Goal: Check status: Check status

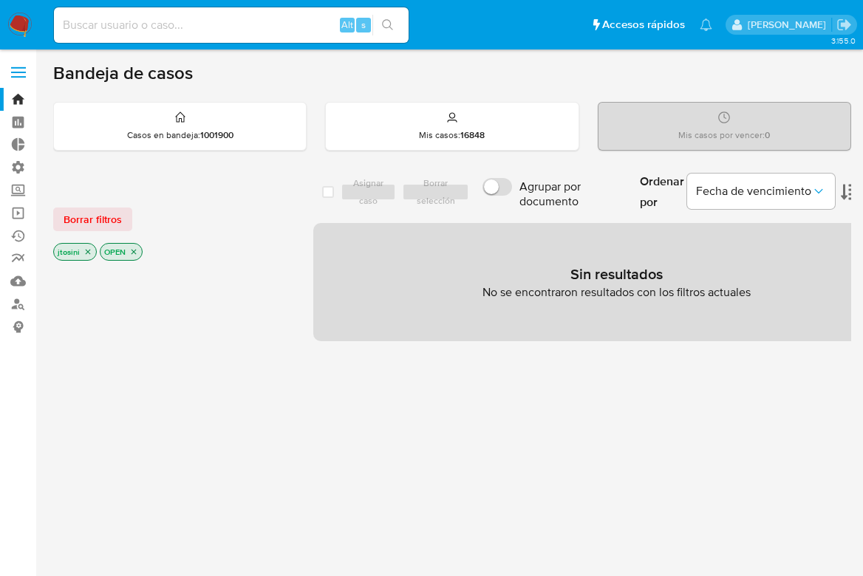
click at [205, 30] on input at bounding box center [231, 25] width 355 height 19
paste input "1188576157"
type input "1188576157"
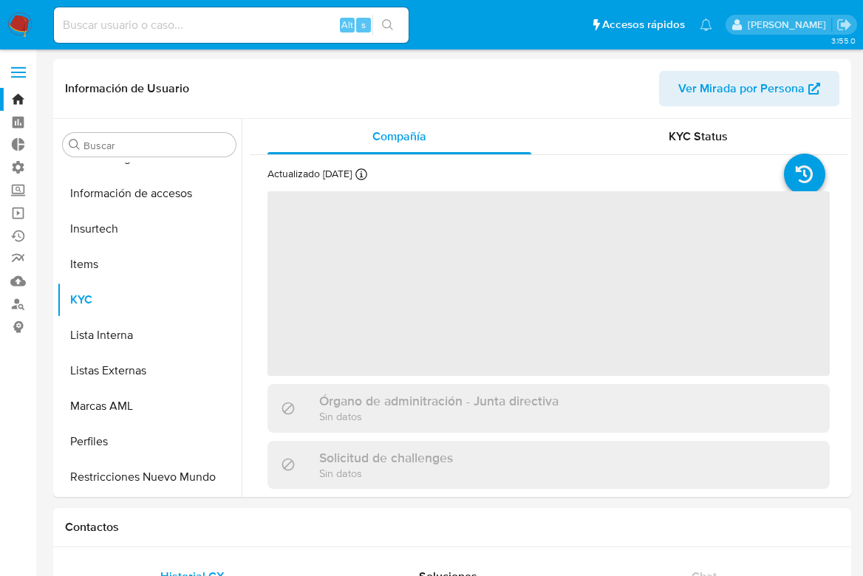
scroll to position [624, 0]
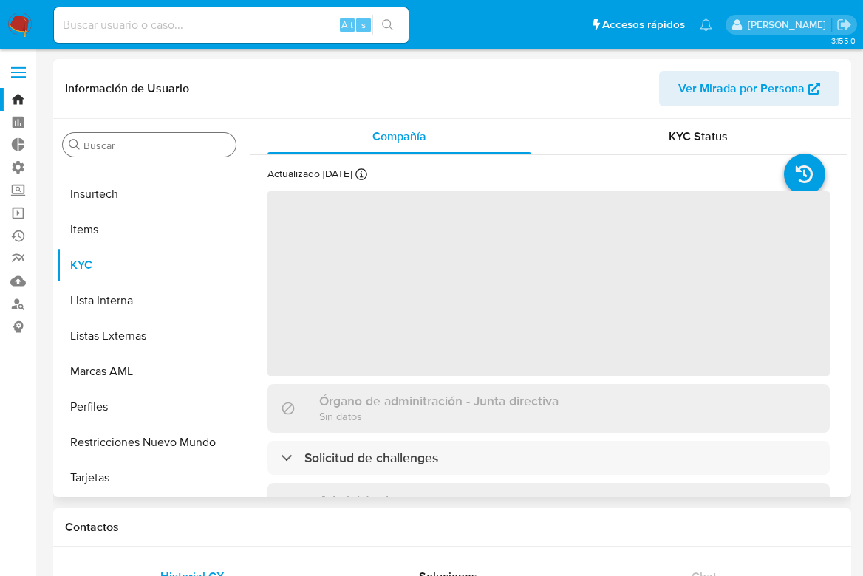
click at [175, 146] on input "Buscar" at bounding box center [157, 145] width 146 height 13
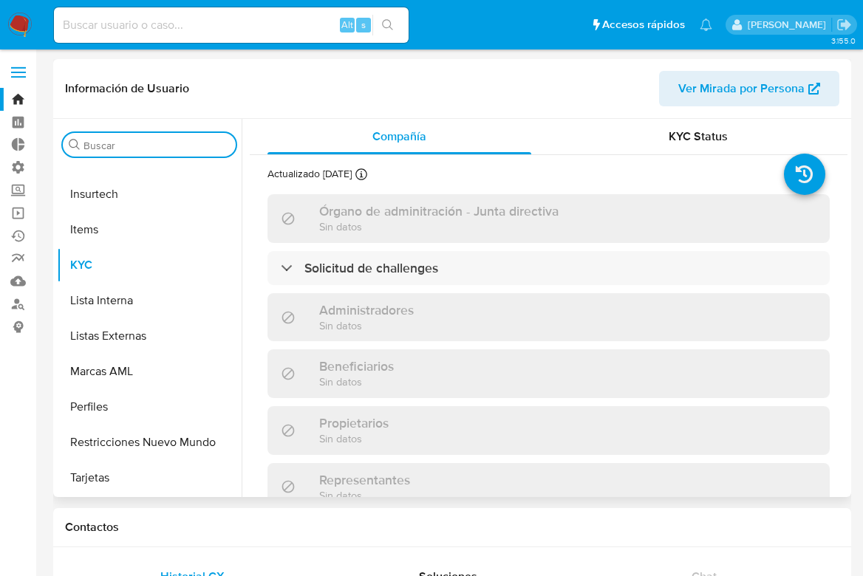
click at [175, 146] on input "Buscar" at bounding box center [157, 145] width 146 height 13
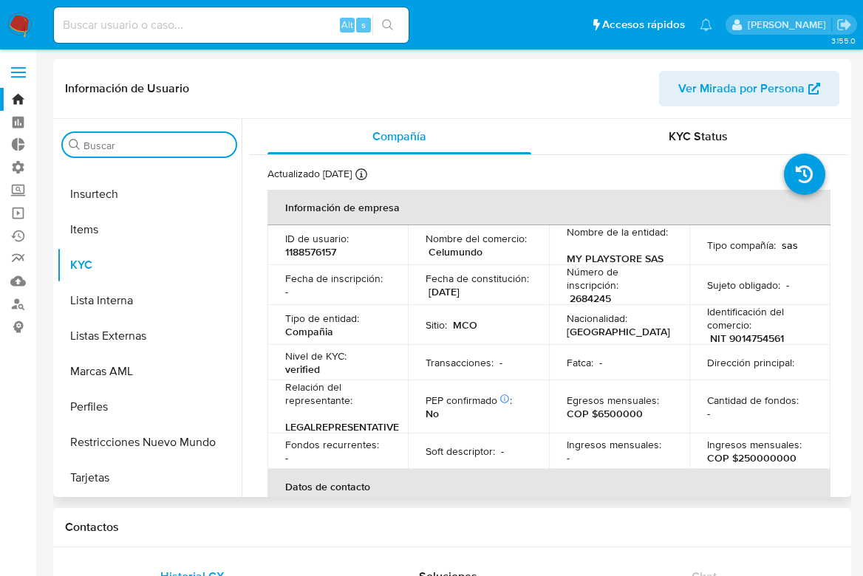
select select "10"
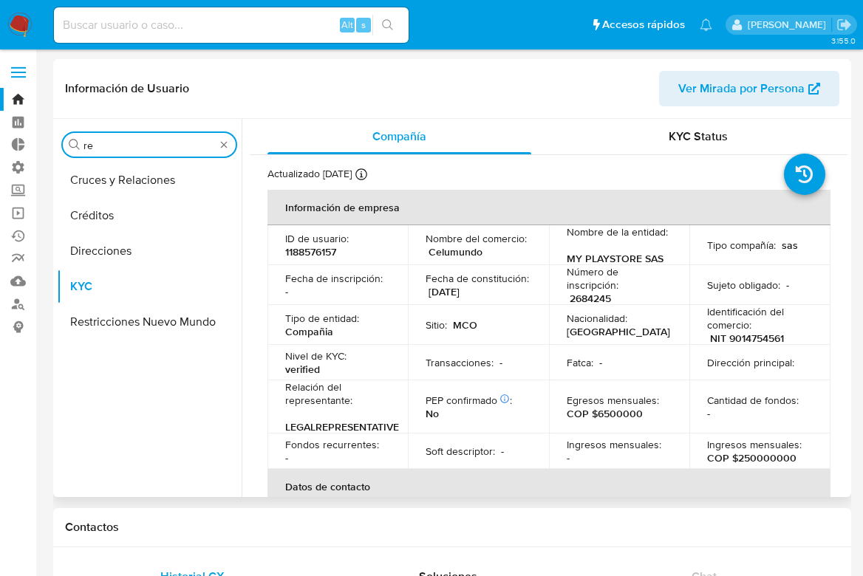
scroll to position [0, 0]
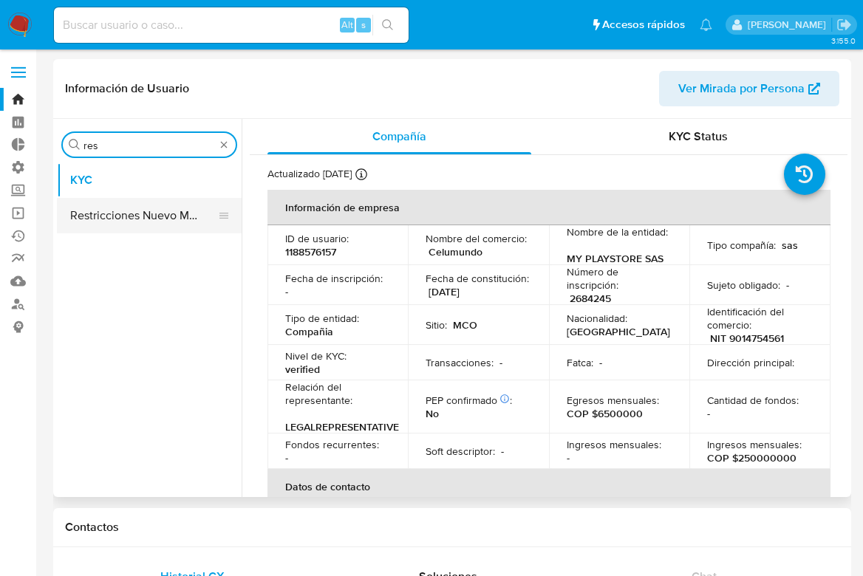
click at [191, 208] on button "Restricciones Nuevo Mundo" at bounding box center [143, 215] width 173 height 35
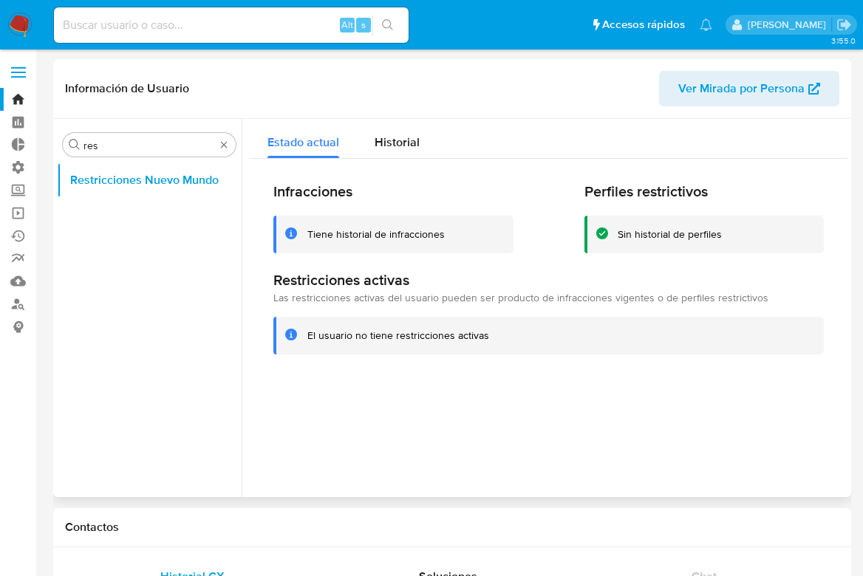
click at [411, 164] on div "Infracciones Tiene historial de infracciones Perfiles restrictivos Sin historia…" at bounding box center [549, 268] width 598 height 219
click at [409, 159] on div "Infracciones Tiene historial de infracciones Perfiles restrictivos Sin historia…" at bounding box center [549, 268] width 598 height 219
click at [408, 154] on div "Historial" at bounding box center [397, 138] width 45 height 39
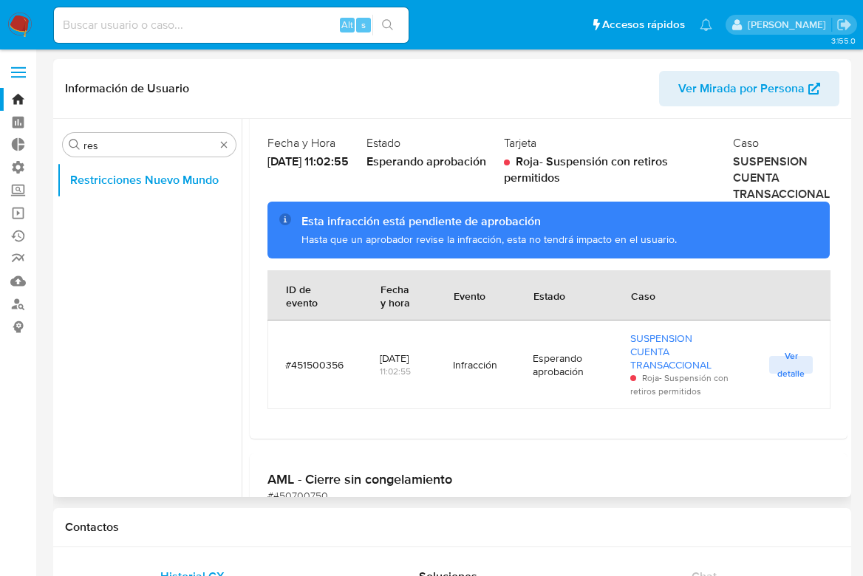
scroll to position [164, 0]
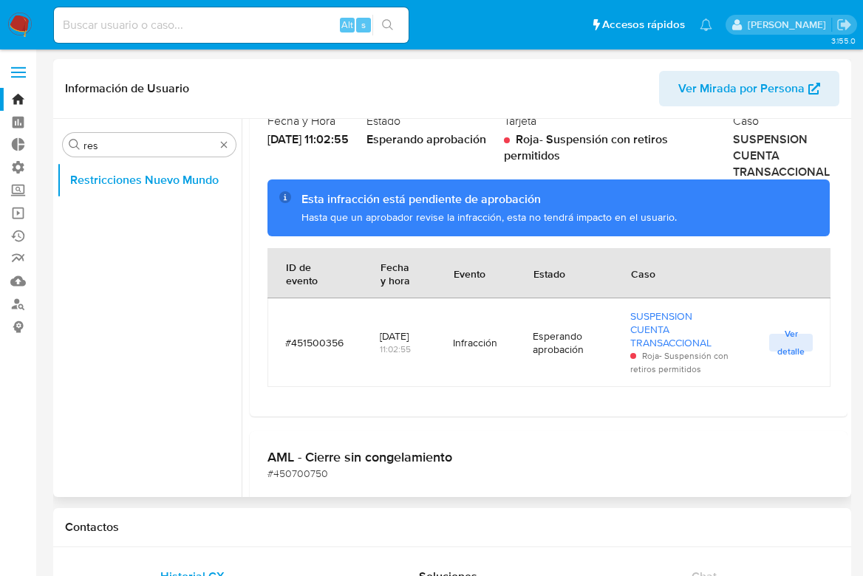
click at [538, 214] on div "Hasta que un aprobador revise la infracción, esta no tendrá impacto en el usuar…" at bounding box center [560, 218] width 517 height 14
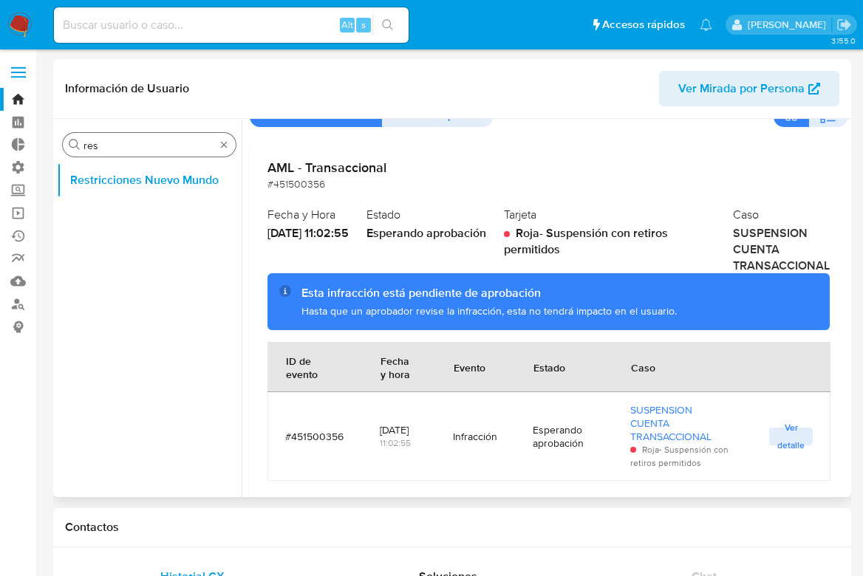
scroll to position [0, 0]
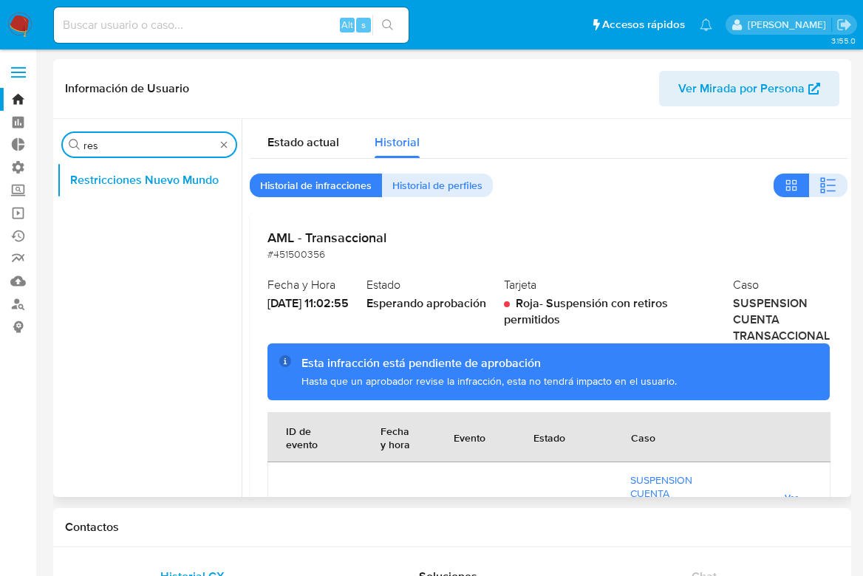
click at [164, 143] on input "res" at bounding box center [150, 145] width 132 height 13
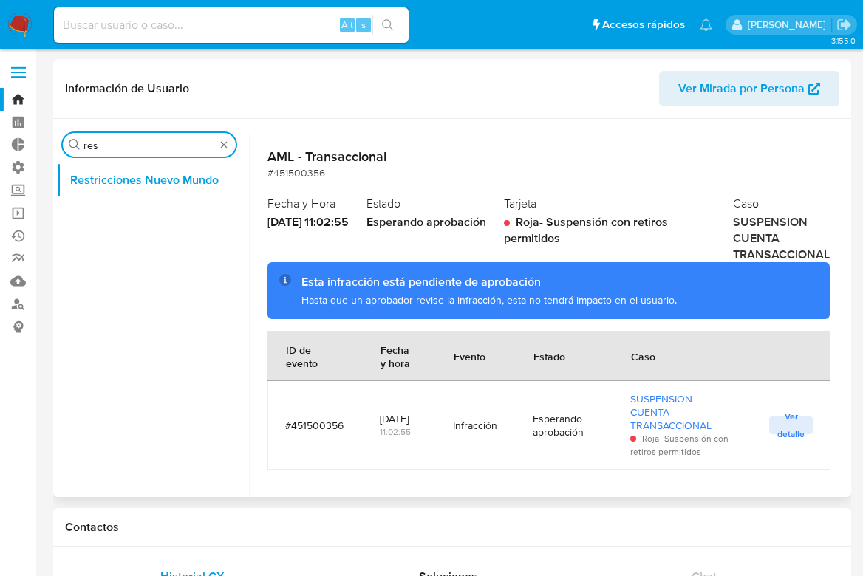
scroll to position [82, 0]
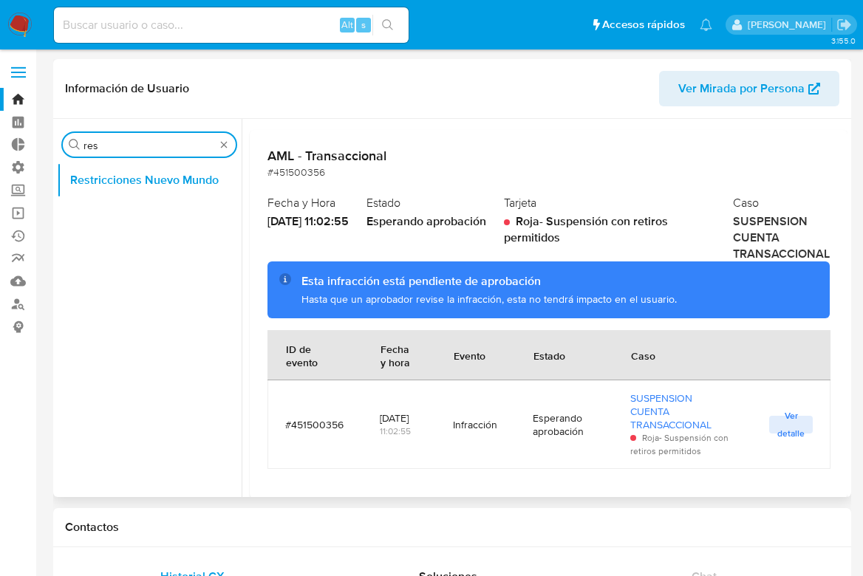
click at [791, 423] on span "Ver detalle" at bounding box center [791, 425] width 29 height 15
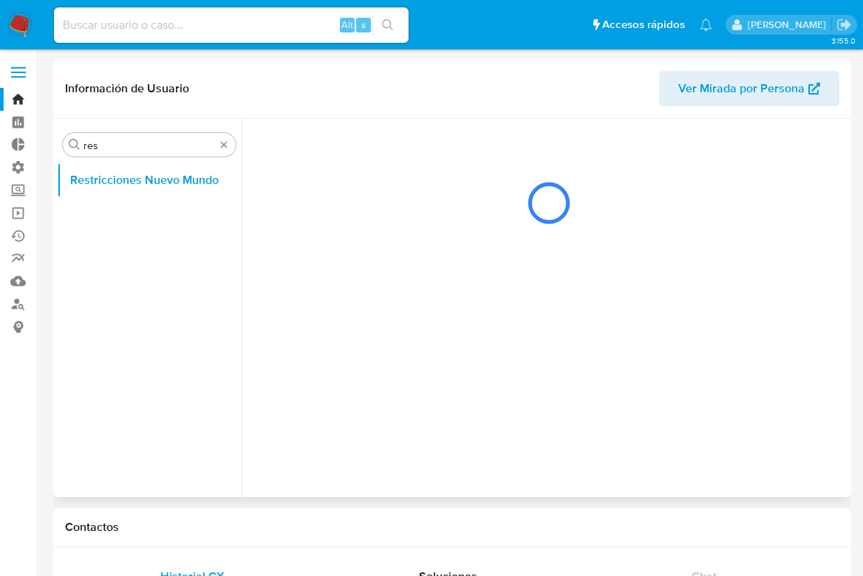
scroll to position [0, 0]
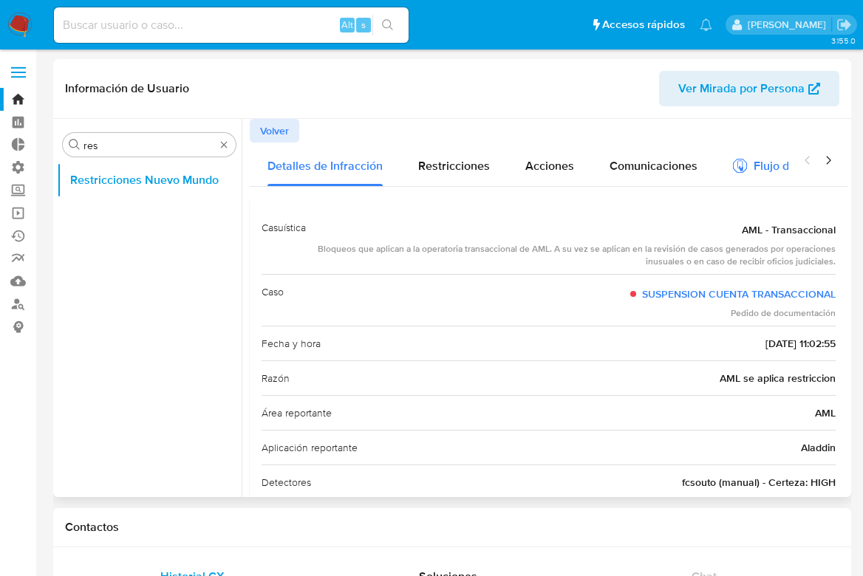
click at [750, 160] on div "Flujo de aprobación" at bounding box center [796, 168] width 126 height 16
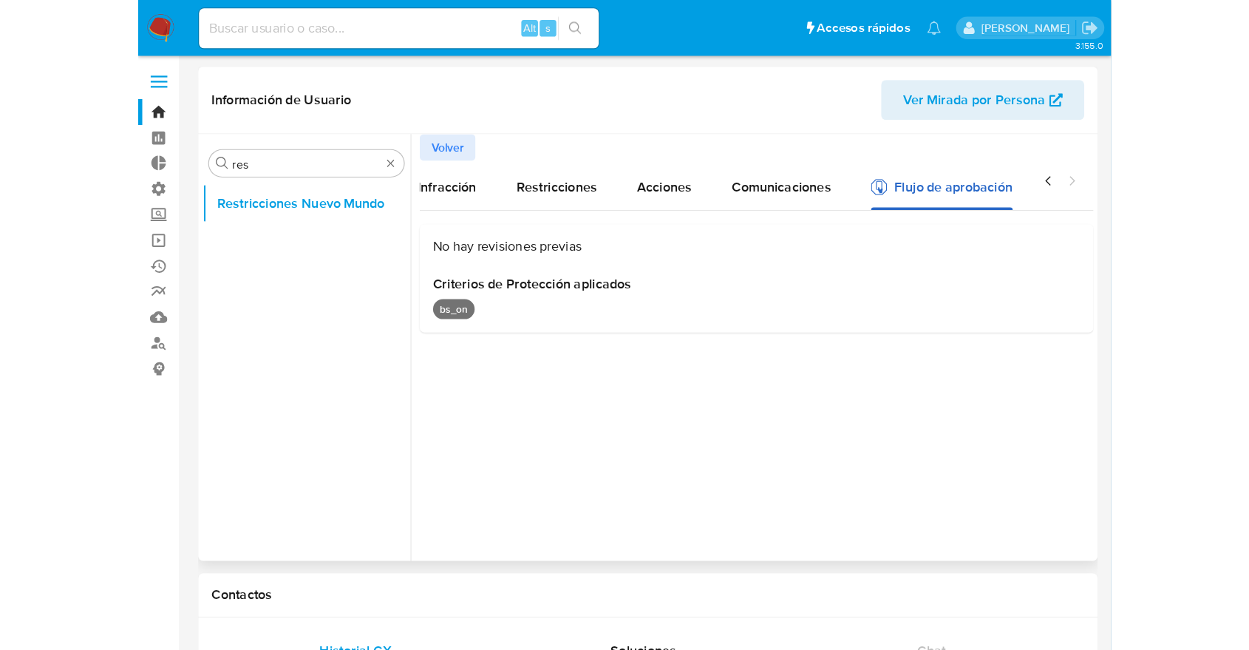
scroll to position [0, 90]
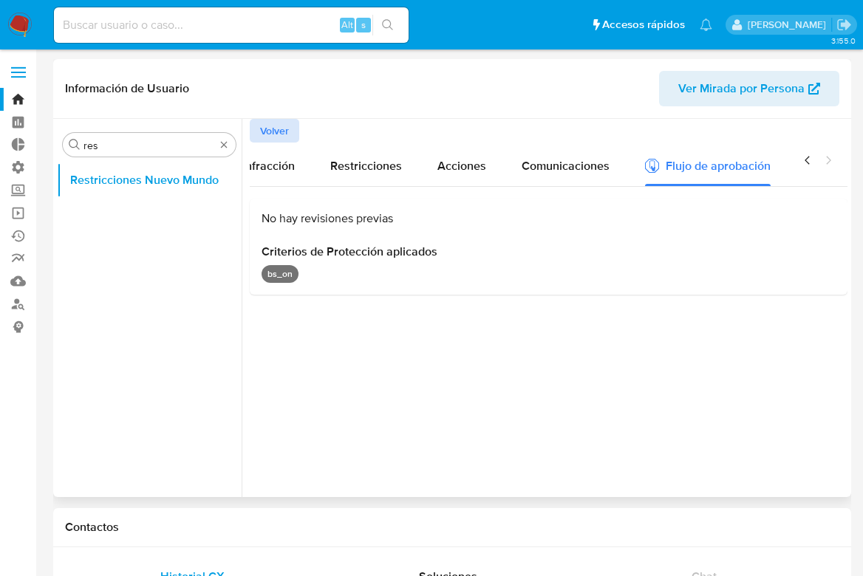
click at [282, 132] on span "Volver" at bounding box center [274, 130] width 29 height 21
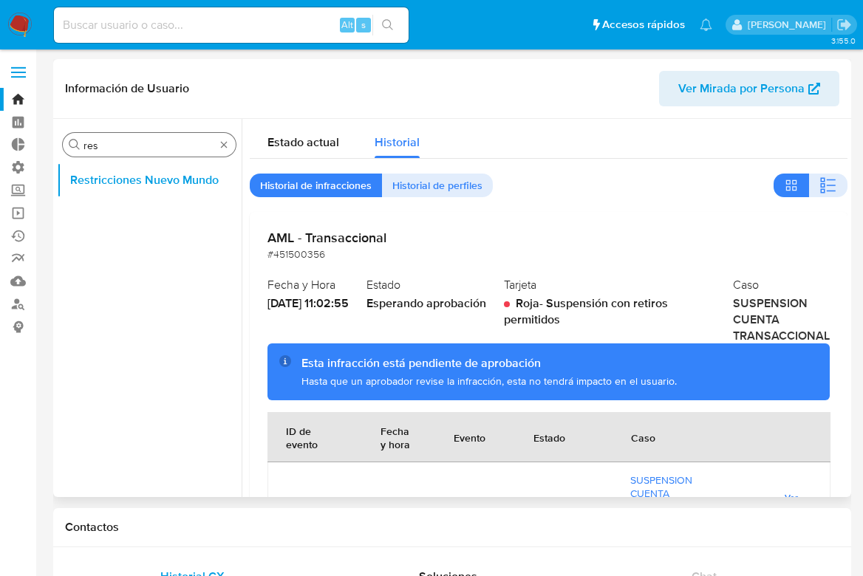
click at [146, 137] on div "Buscar res" at bounding box center [149, 145] width 173 height 24
click at [143, 140] on input "res" at bounding box center [150, 145] width 132 height 13
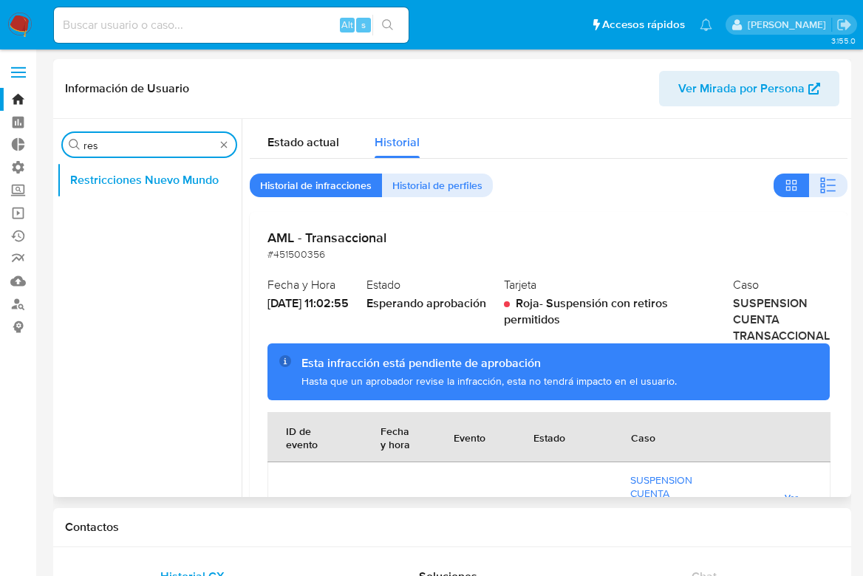
click at [143, 140] on input "res" at bounding box center [150, 145] width 132 height 13
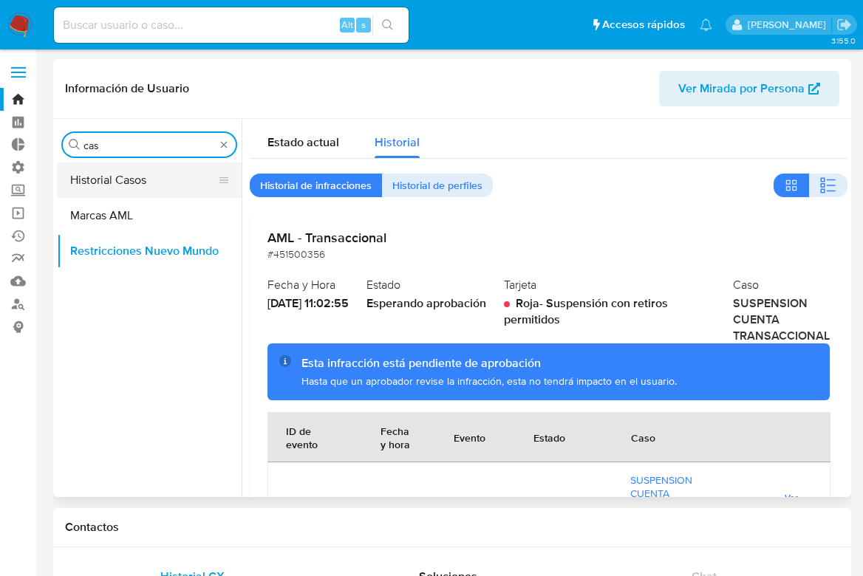
type input "cas"
click at [158, 168] on button "Historial Casos" at bounding box center [143, 180] width 173 height 35
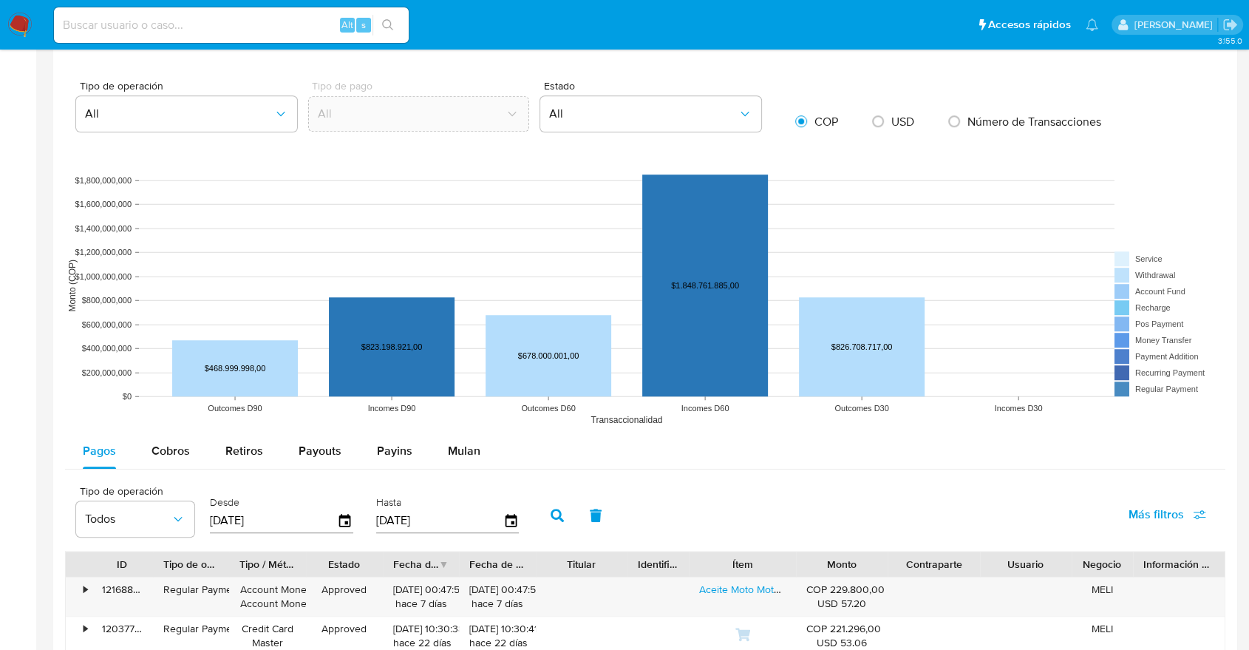
scroll to position [1067, 0]
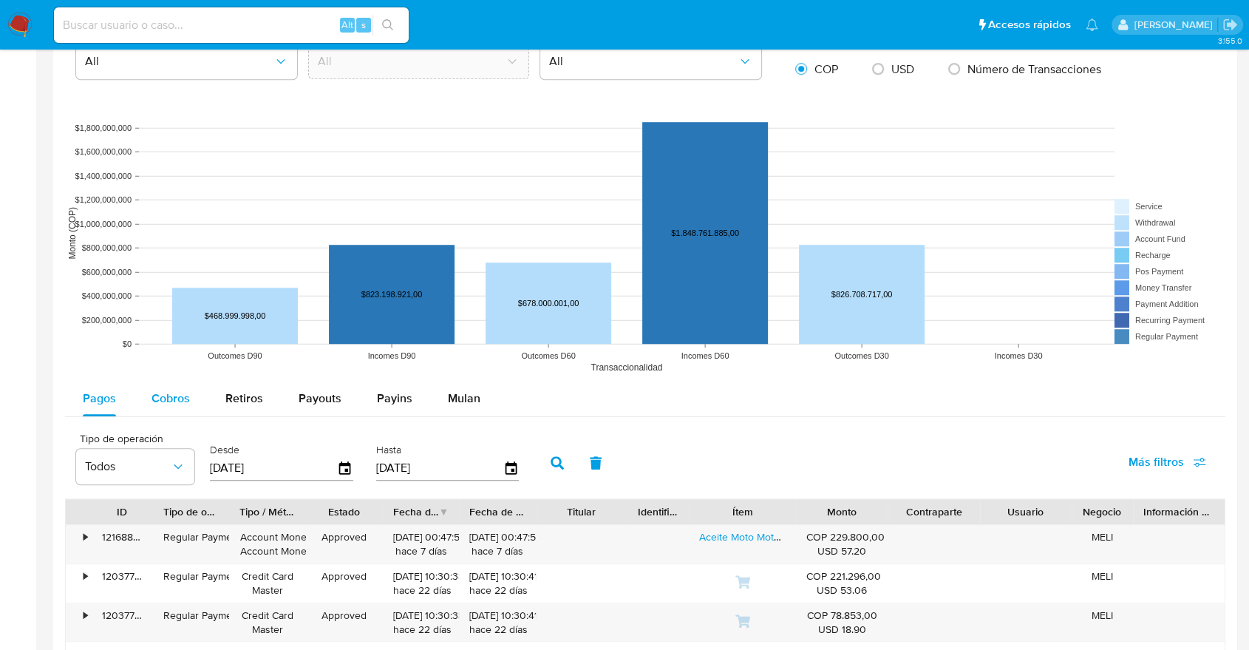
click at [179, 381] on div "Cobros" at bounding box center [170, 398] width 38 height 35
select select "10"
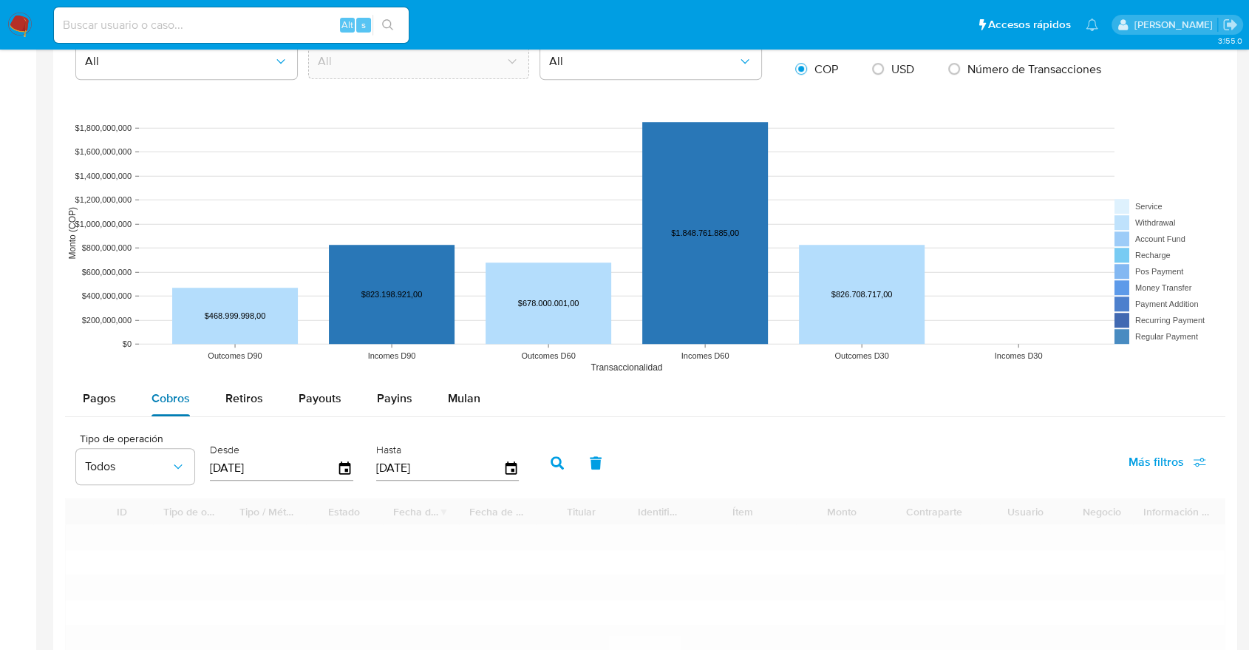
click at [183, 395] on span "Cobros" at bounding box center [170, 397] width 38 height 17
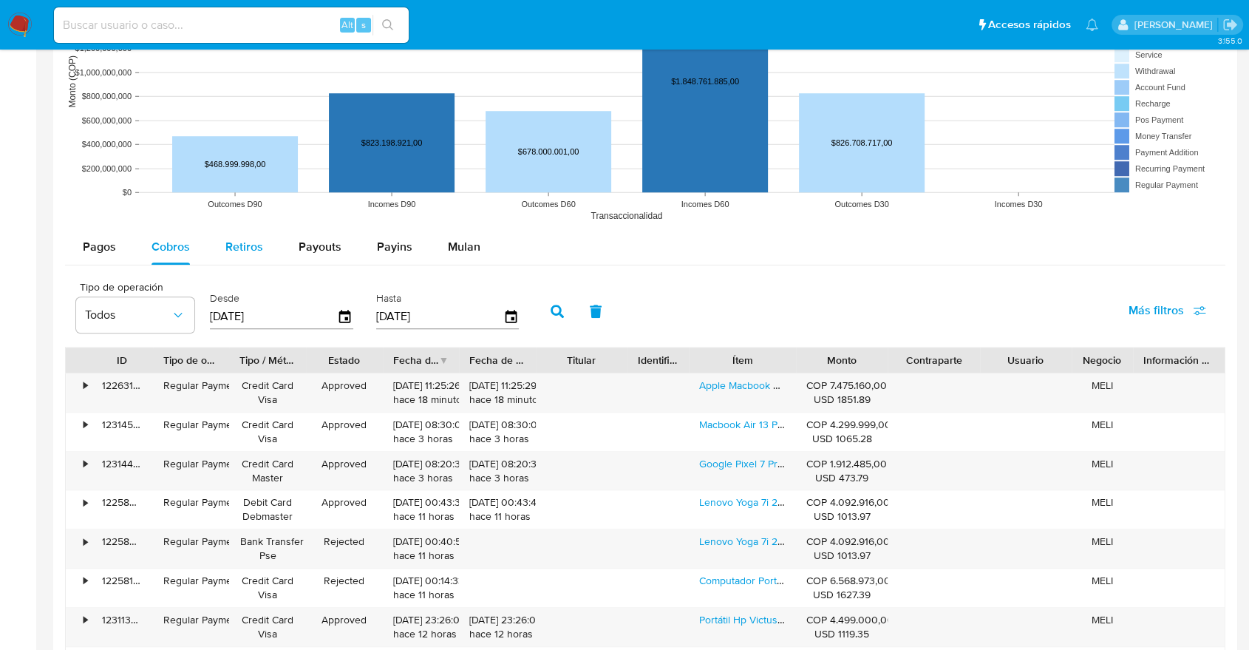
scroll to position [1231, 0]
